Goal: Information Seeking & Learning: Check status

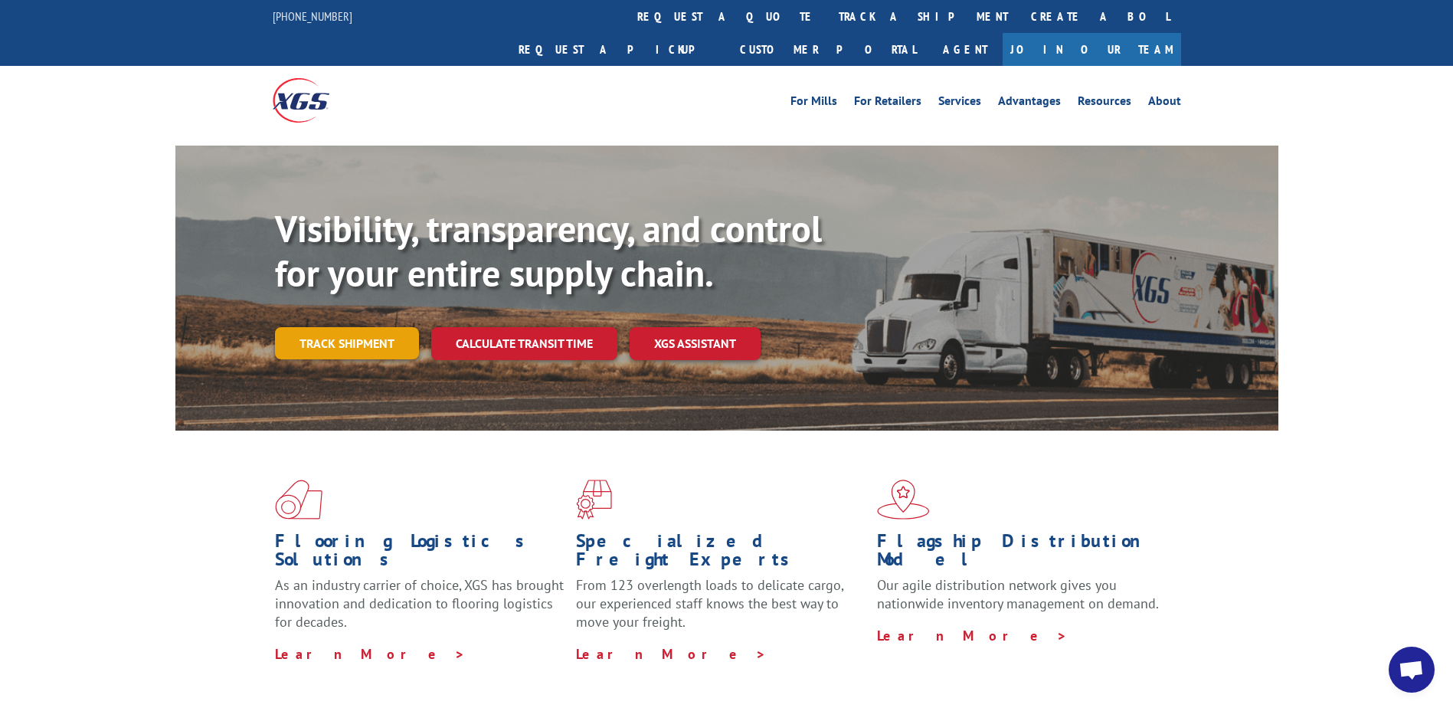
click at [382, 327] on link "Track shipment" at bounding box center [347, 343] width 144 height 32
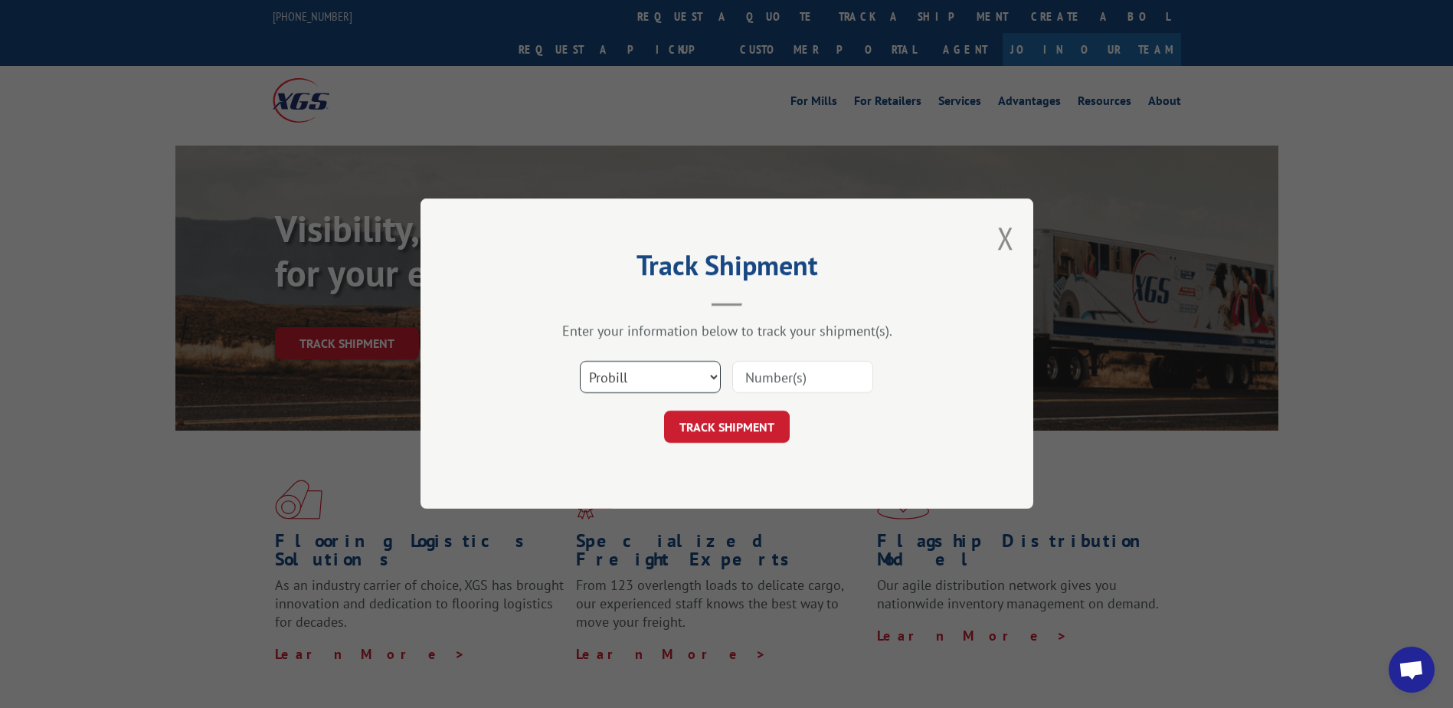
click at [640, 376] on select "Select category... Probill BOL PO" at bounding box center [650, 378] width 141 height 32
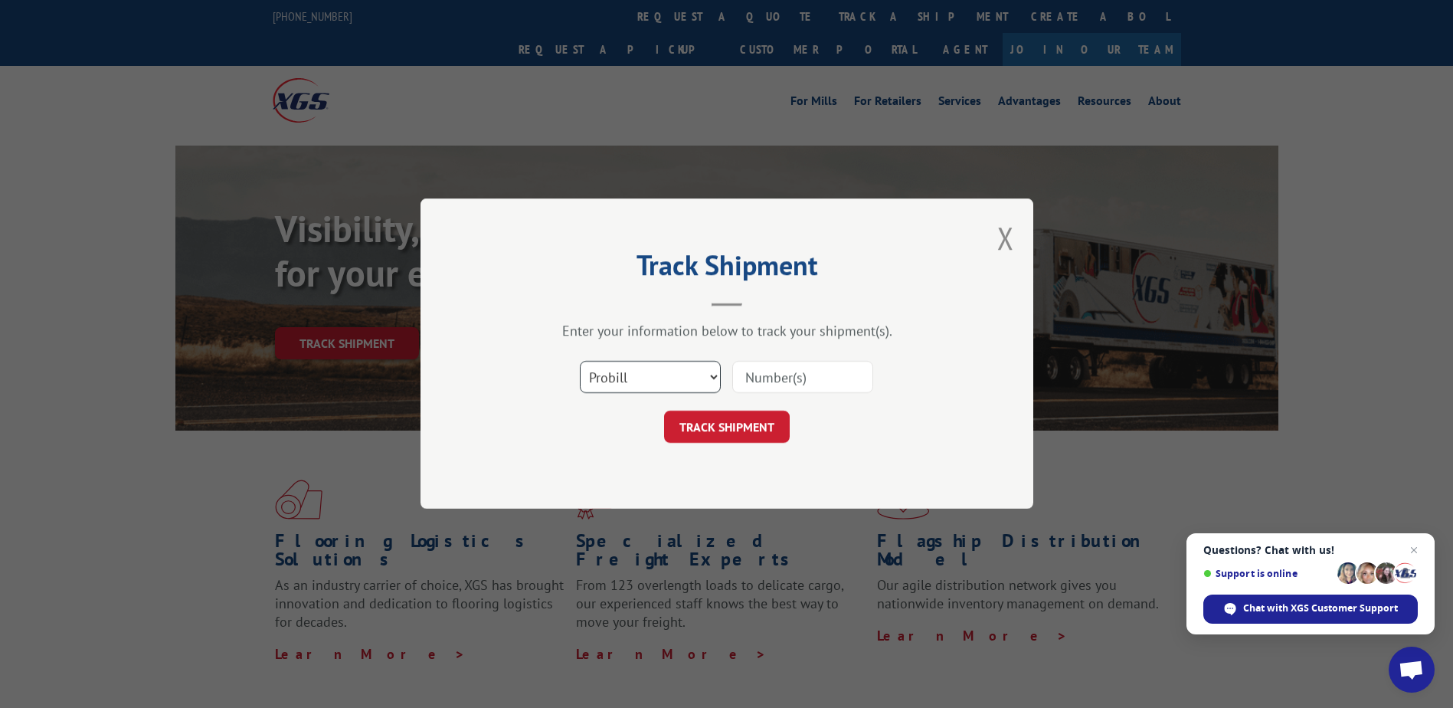
select select "bol"
click at [580, 362] on select "Select category... Probill BOL PO" at bounding box center [650, 378] width 141 height 32
click at [754, 378] on input at bounding box center [802, 378] width 141 height 32
type input "2812685"
click at [730, 429] on button "TRACK SHIPMENT" at bounding box center [727, 427] width 126 height 32
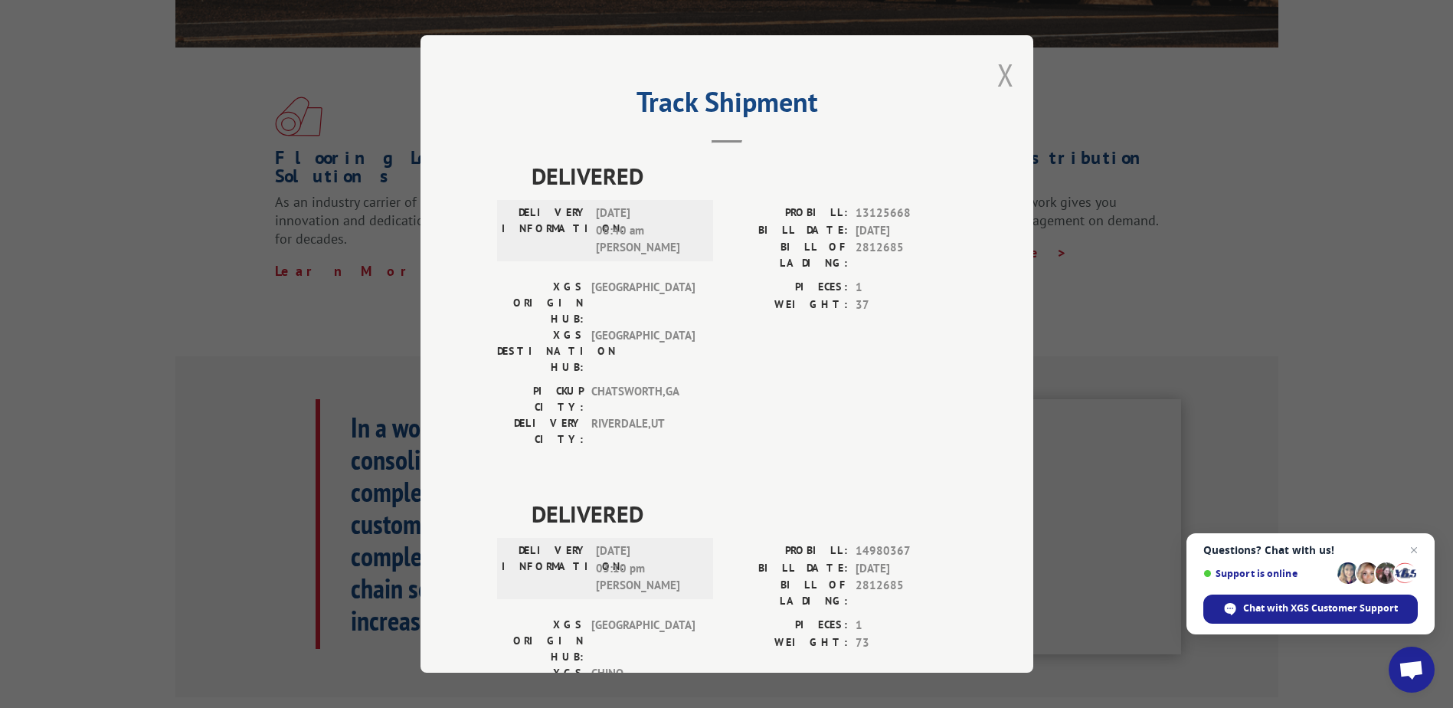
click at [997, 76] on button "Close modal" at bounding box center [1005, 74] width 17 height 41
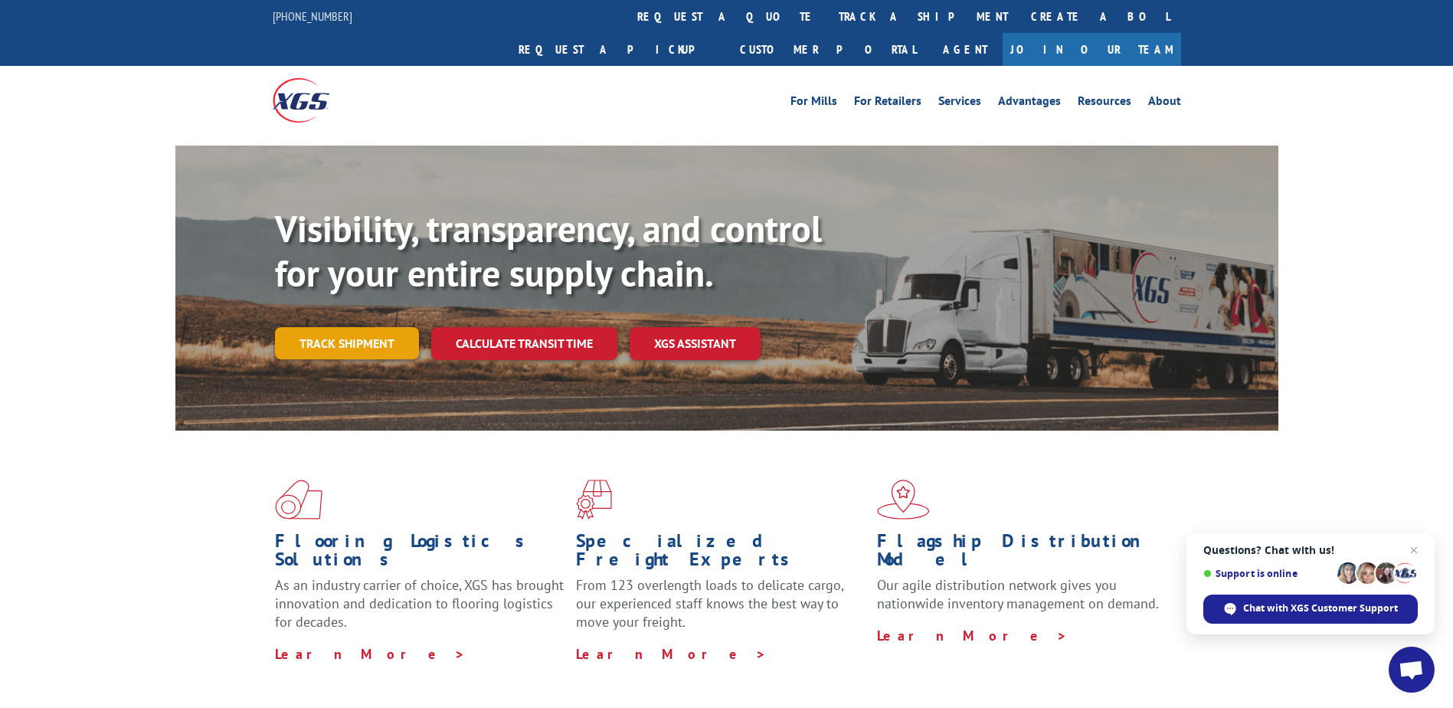
click at [340, 327] on link "Track shipment" at bounding box center [347, 343] width 144 height 32
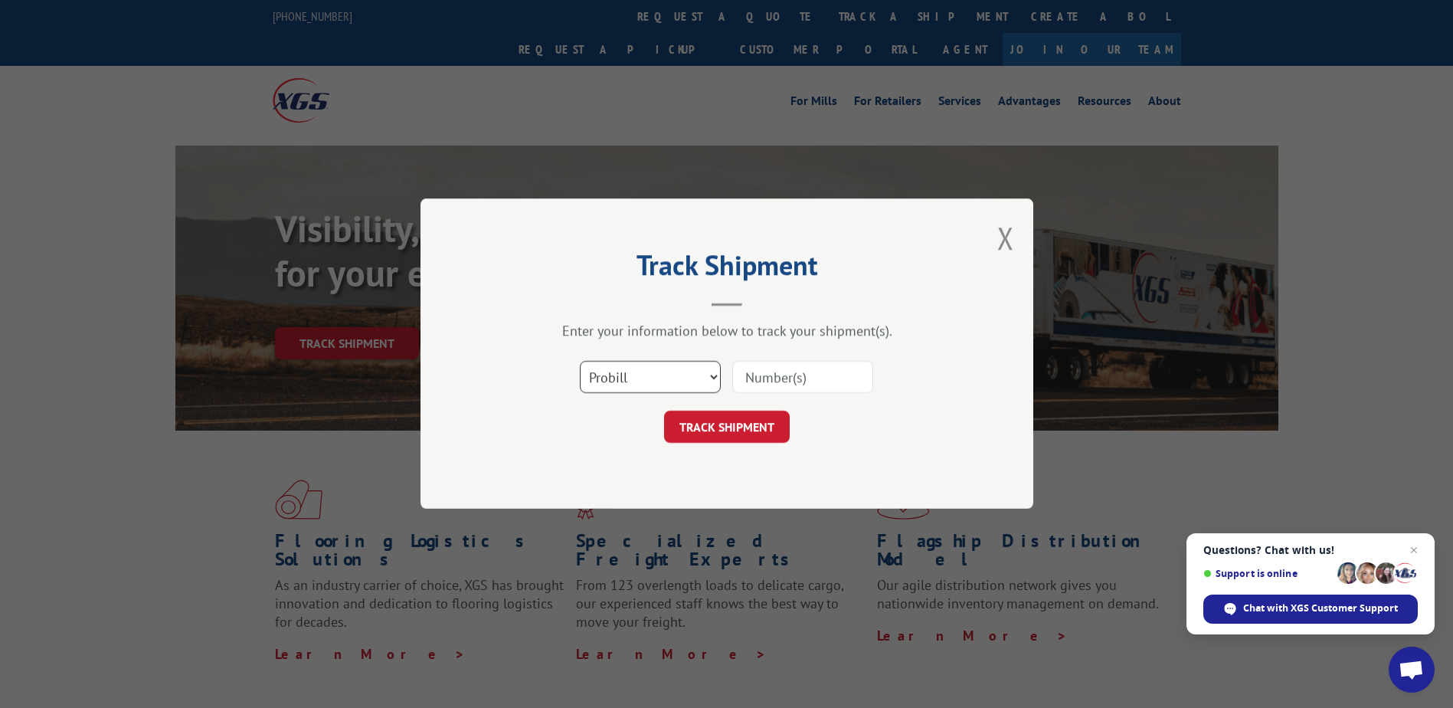
click at [631, 381] on select "Select category... Probill BOL PO" at bounding box center [650, 378] width 141 height 32
select select "bol"
click at [580, 362] on select "Select category... Probill BOL PO" at bounding box center [650, 378] width 141 height 32
click at [756, 379] on input at bounding box center [802, 378] width 141 height 32
type input "2842910"
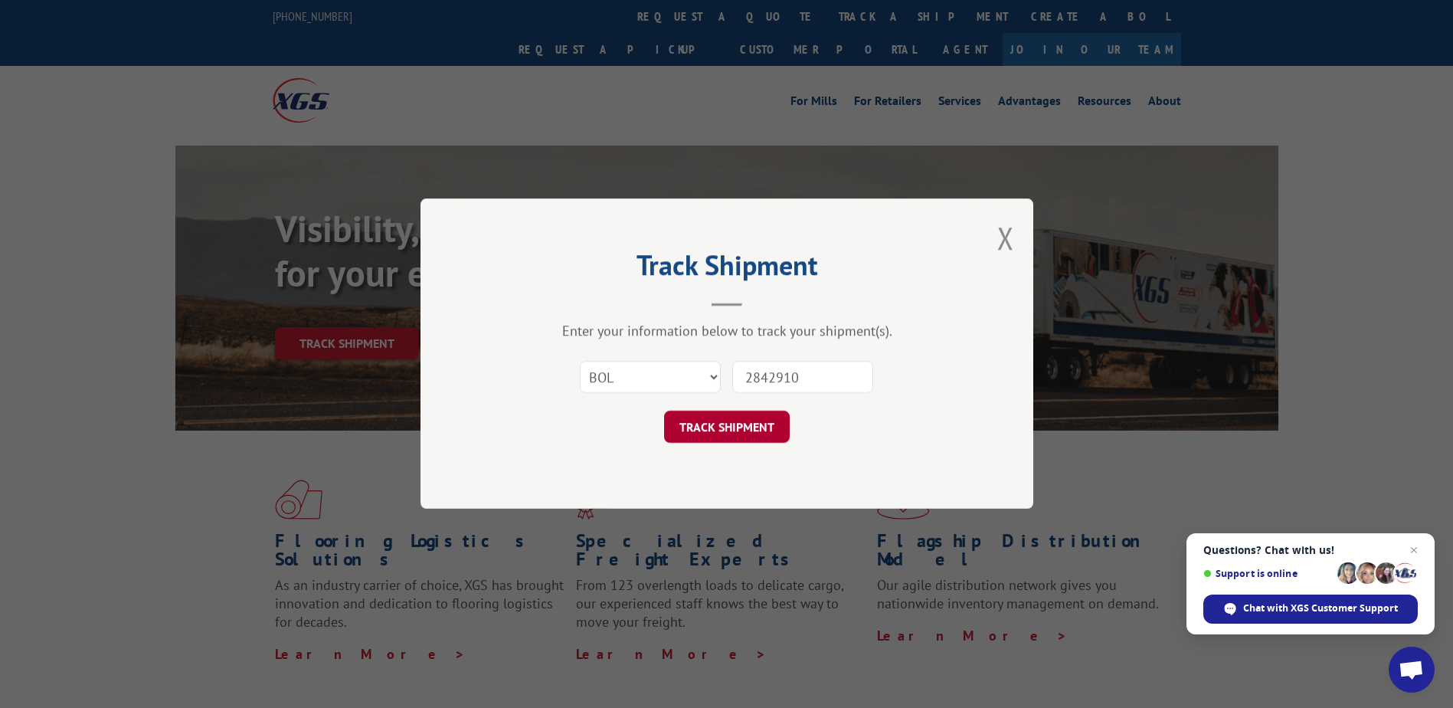
click at [710, 427] on button "TRACK SHIPMENT" at bounding box center [727, 427] width 126 height 32
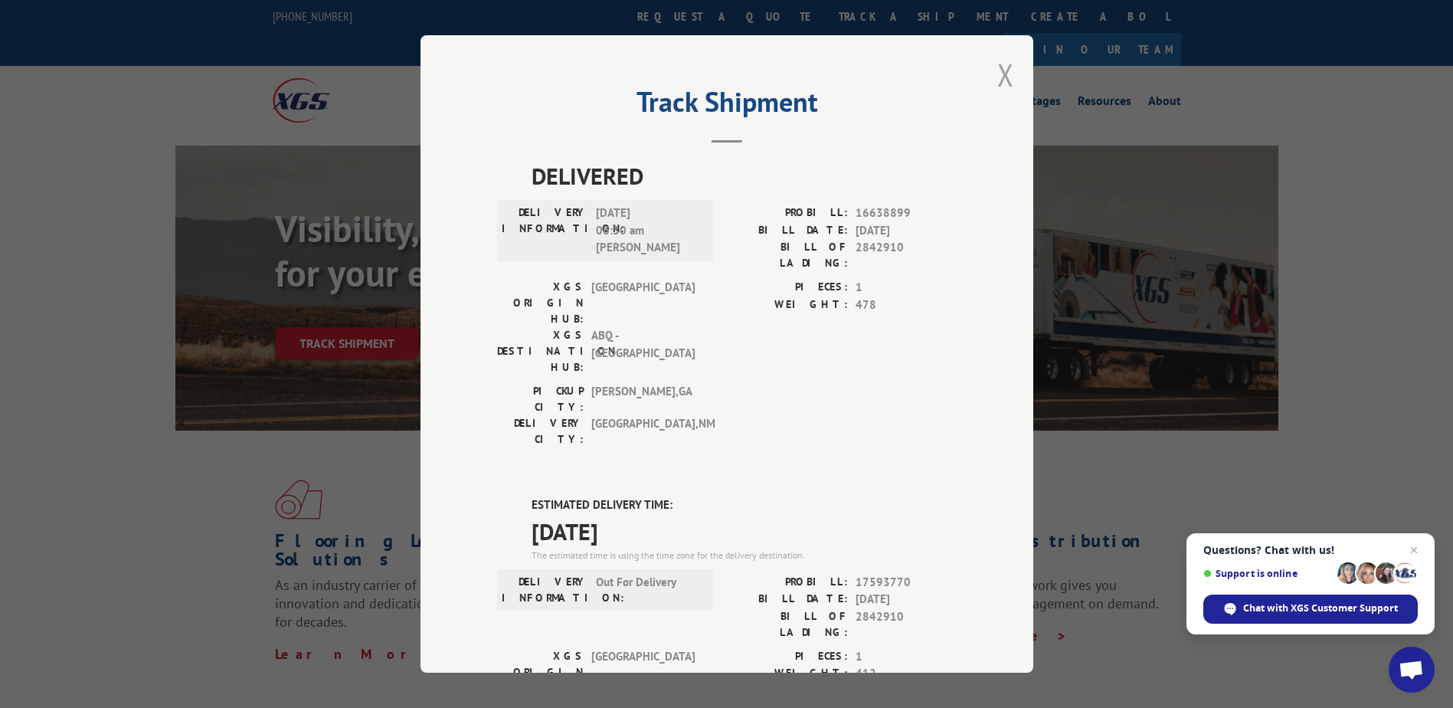
click at [1001, 73] on button "Close modal" at bounding box center [1005, 74] width 17 height 41
